Goal: Transaction & Acquisition: Book appointment/travel/reservation

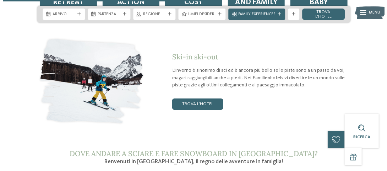
scroll to position [875, 0]
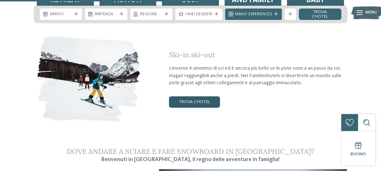
click at [203, 96] on link "trova l’hotel" at bounding box center [194, 101] width 51 height 11
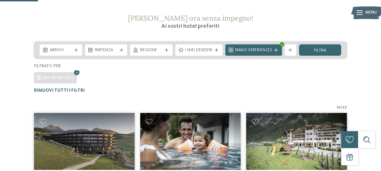
scroll to position [104, 0]
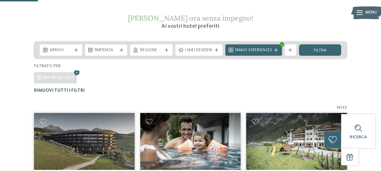
click at [78, 50] on div at bounding box center [77, 51] width 6 height 4
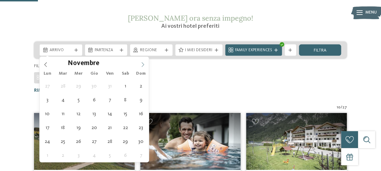
click at [141, 64] on icon at bounding box center [142, 64] width 5 height 5
type input "****"
click at [141, 64] on icon at bounding box center [142, 64] width 5 height 5
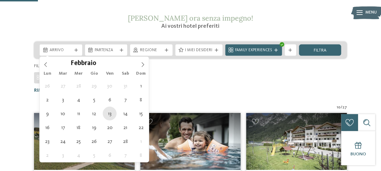
type div "13.02.2026"
type input "****"
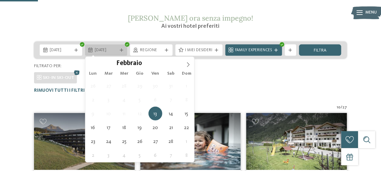
click at [124, 51] on div at bounding box center [122, 51] width 6 height 4
type div "17.02.2026"
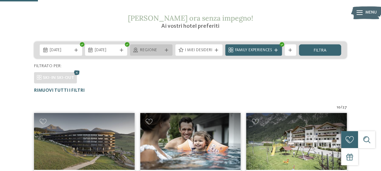
click at [167, 50] on icon at bounding box center [167, 51] width 4 height 4
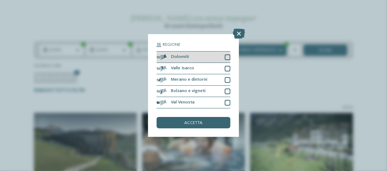
click at [227, 57] on div at bounding box center [228, 57] width 6 height 6
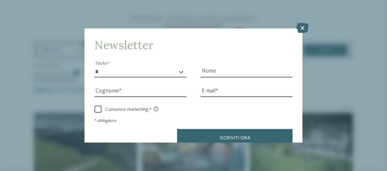
click at [212, 123] on div "* ****** ******* ******** ****** Titolo Nome Cognome E-mail" at bounding box center [193, 101] width 198 height 89
click at [304, 28] on icon at bounding box center [302, 28] width 12 height 10
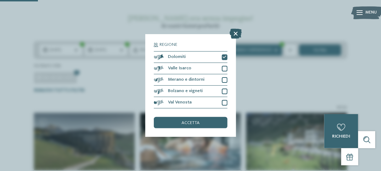
click at [238, 36] on icon at bounding box center [236, 34] width 12 height 10
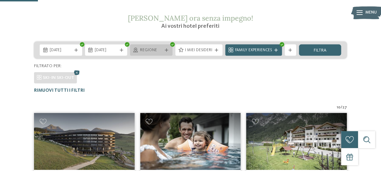
click at [169, 51] on icon at bounding box center [167, 51] width 4 height 4
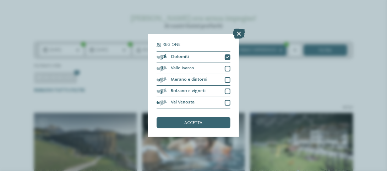
click at [241, 31] on icon at bounding box center [239, 34] width 12 height 10
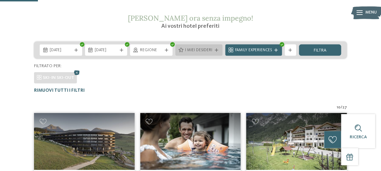
click at [218, 51] on icon at bounding box center [217, 51] width 4 height 4
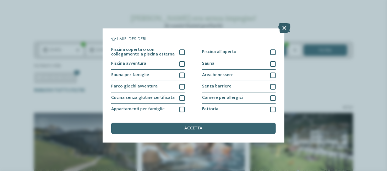
click at [281, 28] on icon at bounding box center [284, 28] width 12 height 10
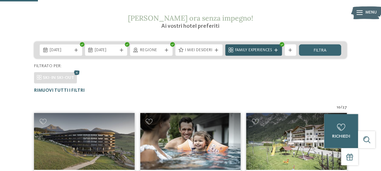
click at [276, 50] on icon at bounding box center [277, 51] width 4 height 4
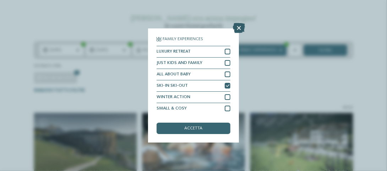
click at [241, 28] on icon at bounding box center [239, 28] width 12 height 10
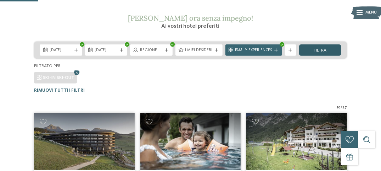
click at [323, 50] on span "filtra" at bounding box center [320, 50] width 13 height 5
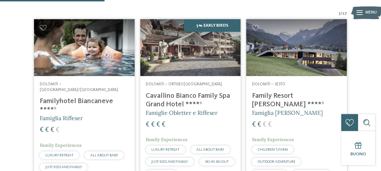
scroll to position [199, 0]
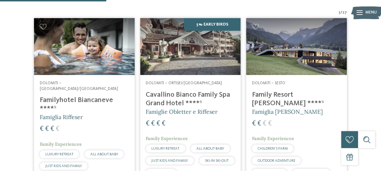
click at [86, 96] on h4 "Familyhotel Biancaneve ****ˢ" at bounding box center [84, 104] width 89 height 17
click at [204, 95] on h4 "Cavallino Bianco Family Spa Grand Hotel ****ˢ" at bounding box center [190, 98] width 89 height 17
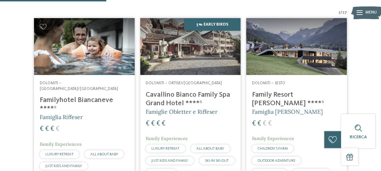
click at [291, 93] on h4 "Family Resort Rainer ****ˢ" at bounding box center [296, 98] width 89 height 17
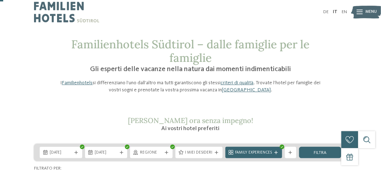
scroll to position [0, 0]
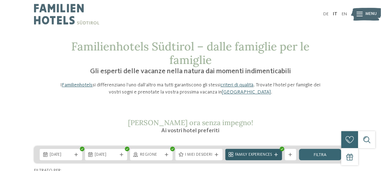
click at [276, 153] on icon at bounding box center [277, 155] width 4 height 4
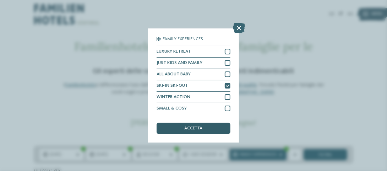
click at [197, 127] on span "accetta" at bounding box center [193, 128] width 18 height 5
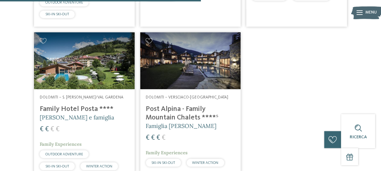
scroll to position [376, 0]
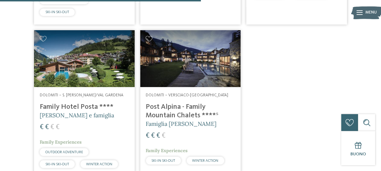
click at [100, 111] on span "[PERSON_NAME] e famiglia" at bounding box center [77, 114] width 74 height 7
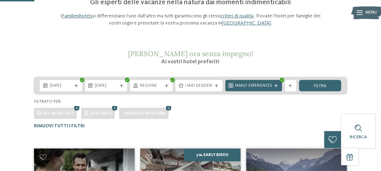
scroll to position [0, 0]
